Goal: Find specific page/section: Find specific page/section

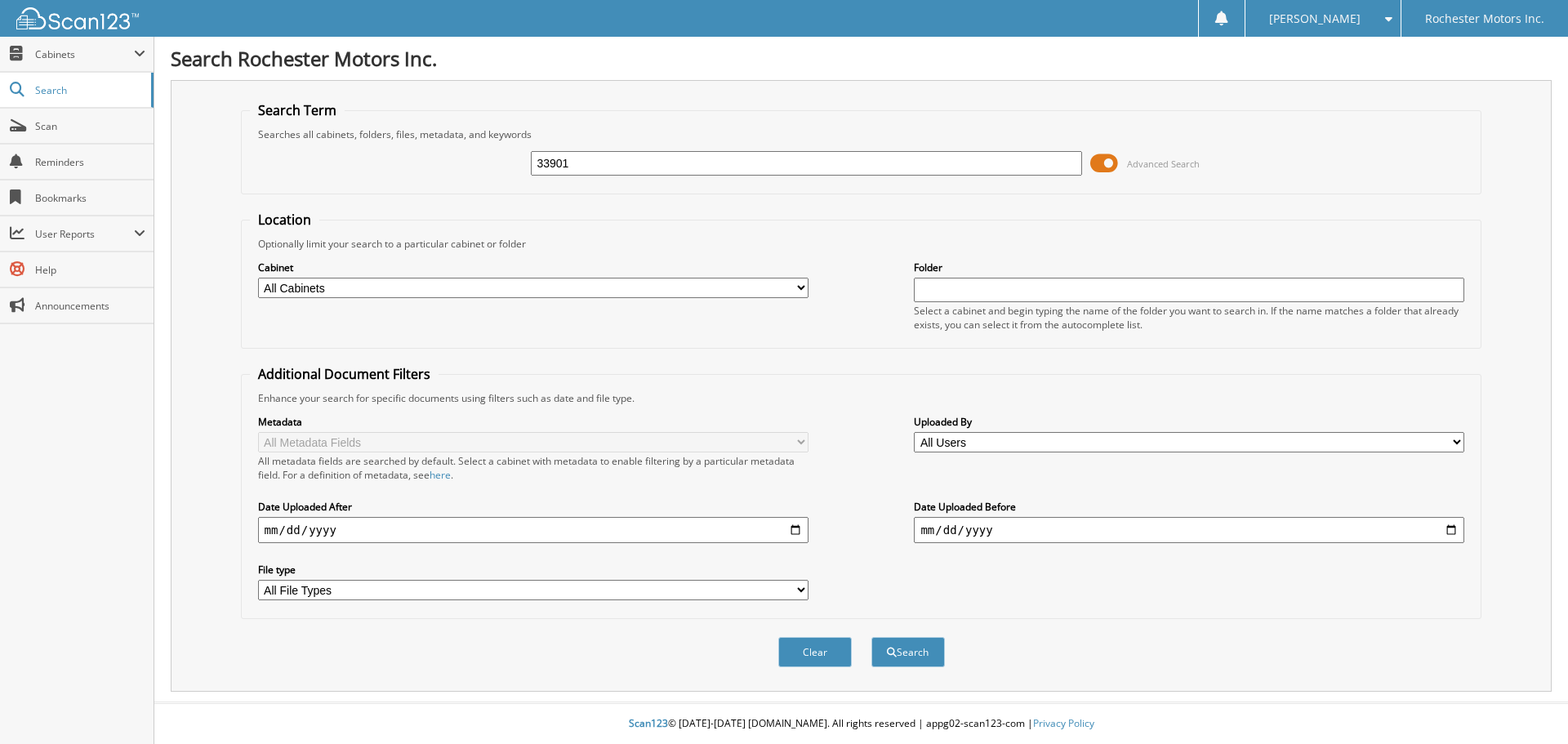
type input "33901"
click at [871, 637] on button "Search" at bounding box center [908, 652] width 74 height 30
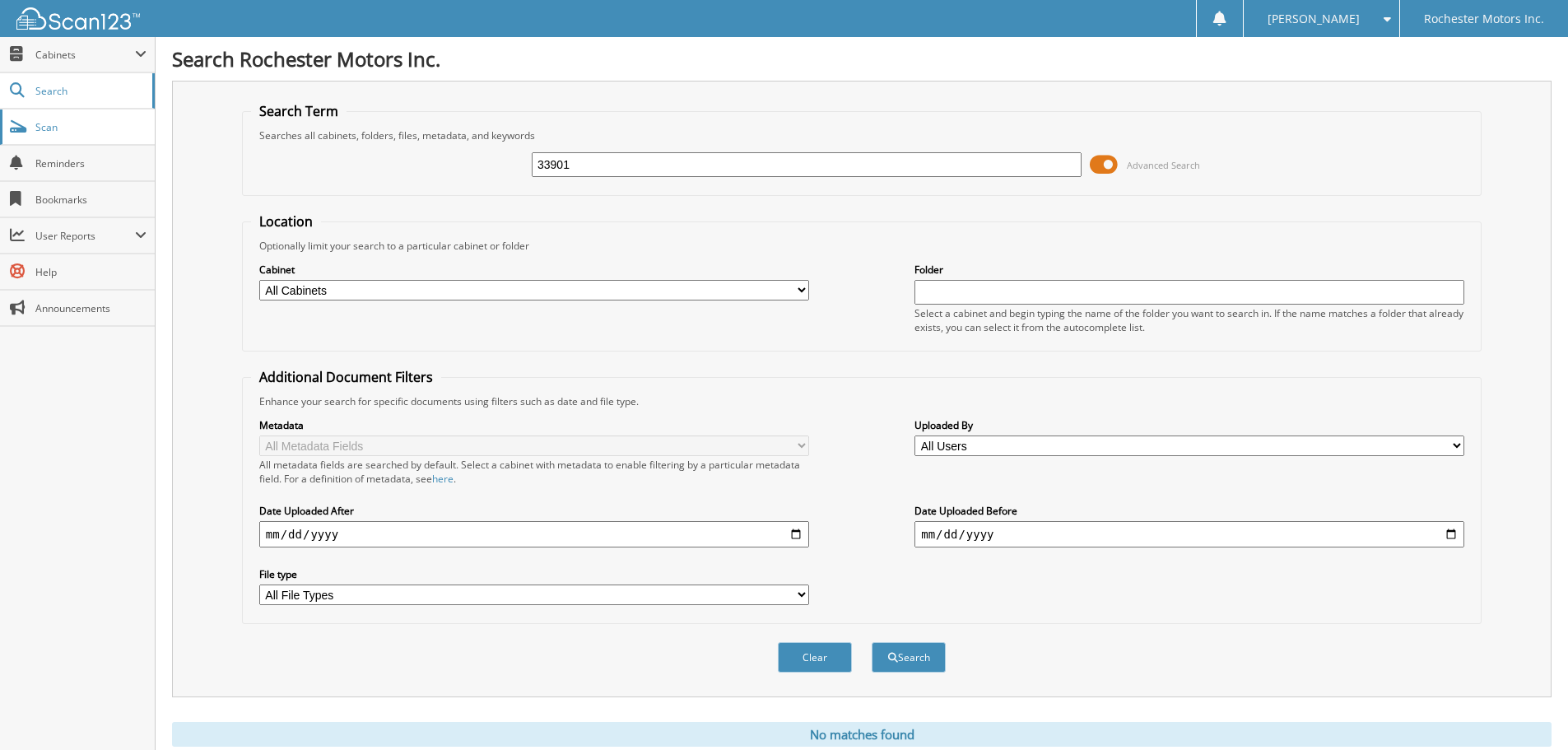
click at [42, 130] on span "Scan" at bounding box center [91, 127] width 111 height 14
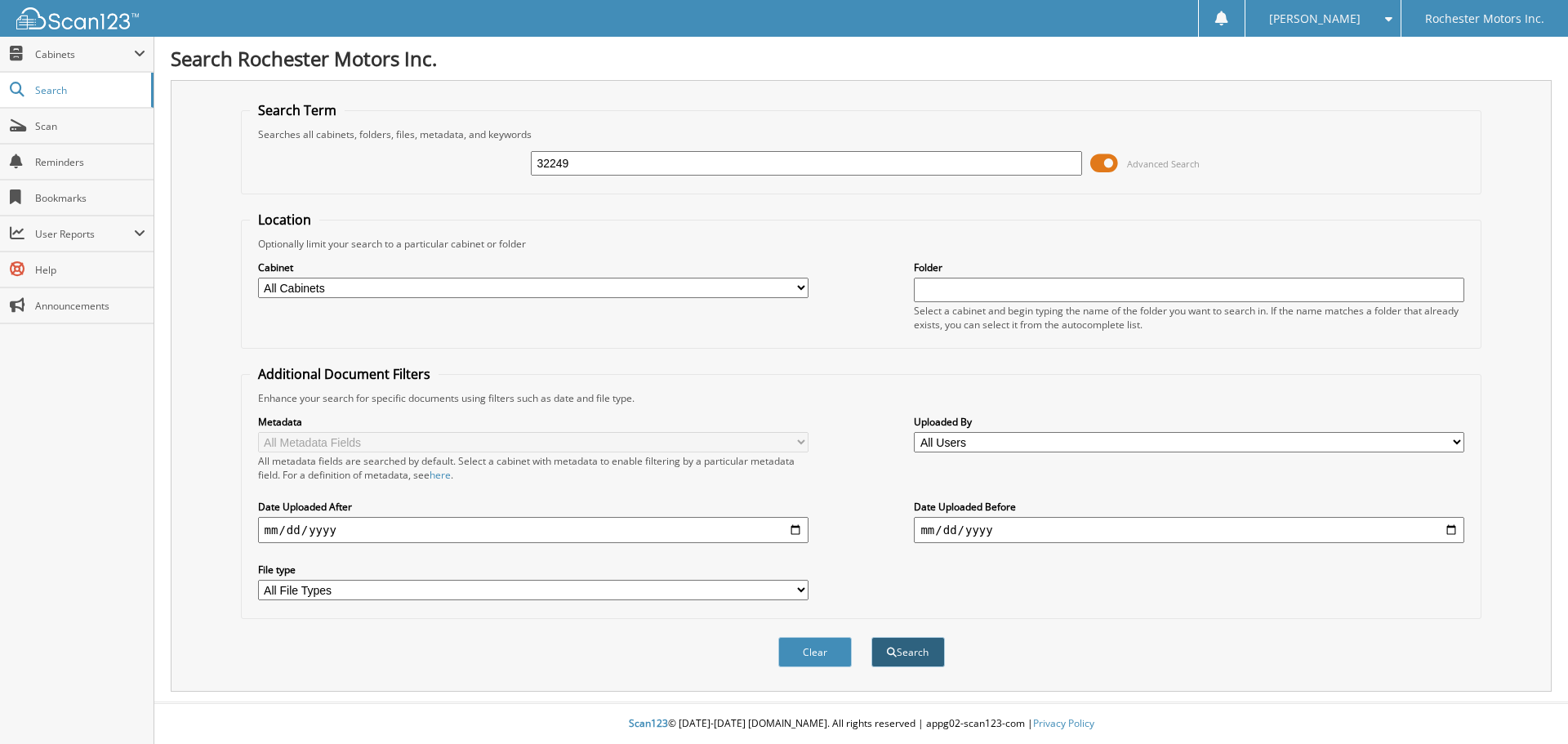
type input "32249"
click at [930, 658] on button "Search" at bounding box center [908, 652] width 74 height 30
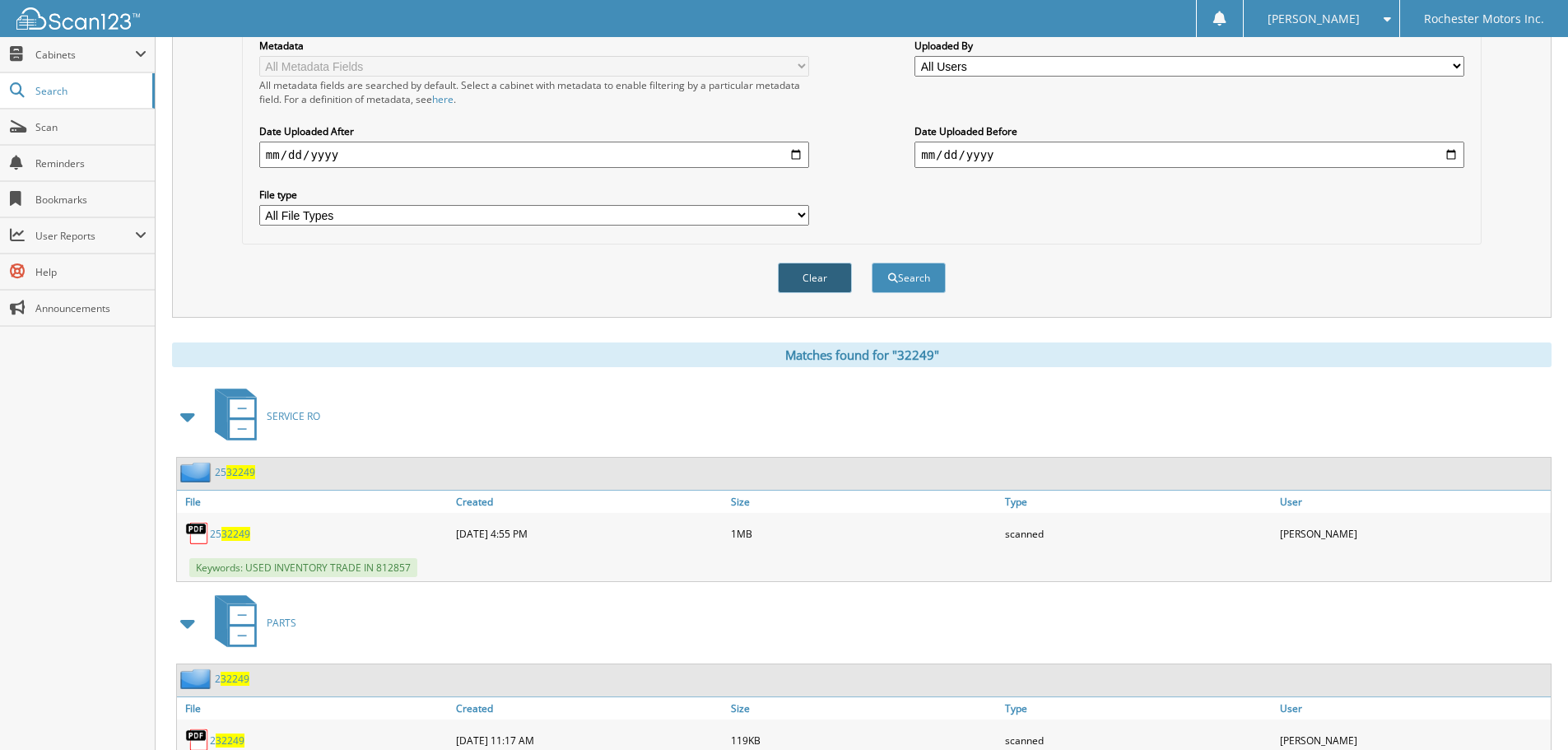
scroll to position [412, 0]
